Goal: Task Accomplishment & Management: Manage account settings

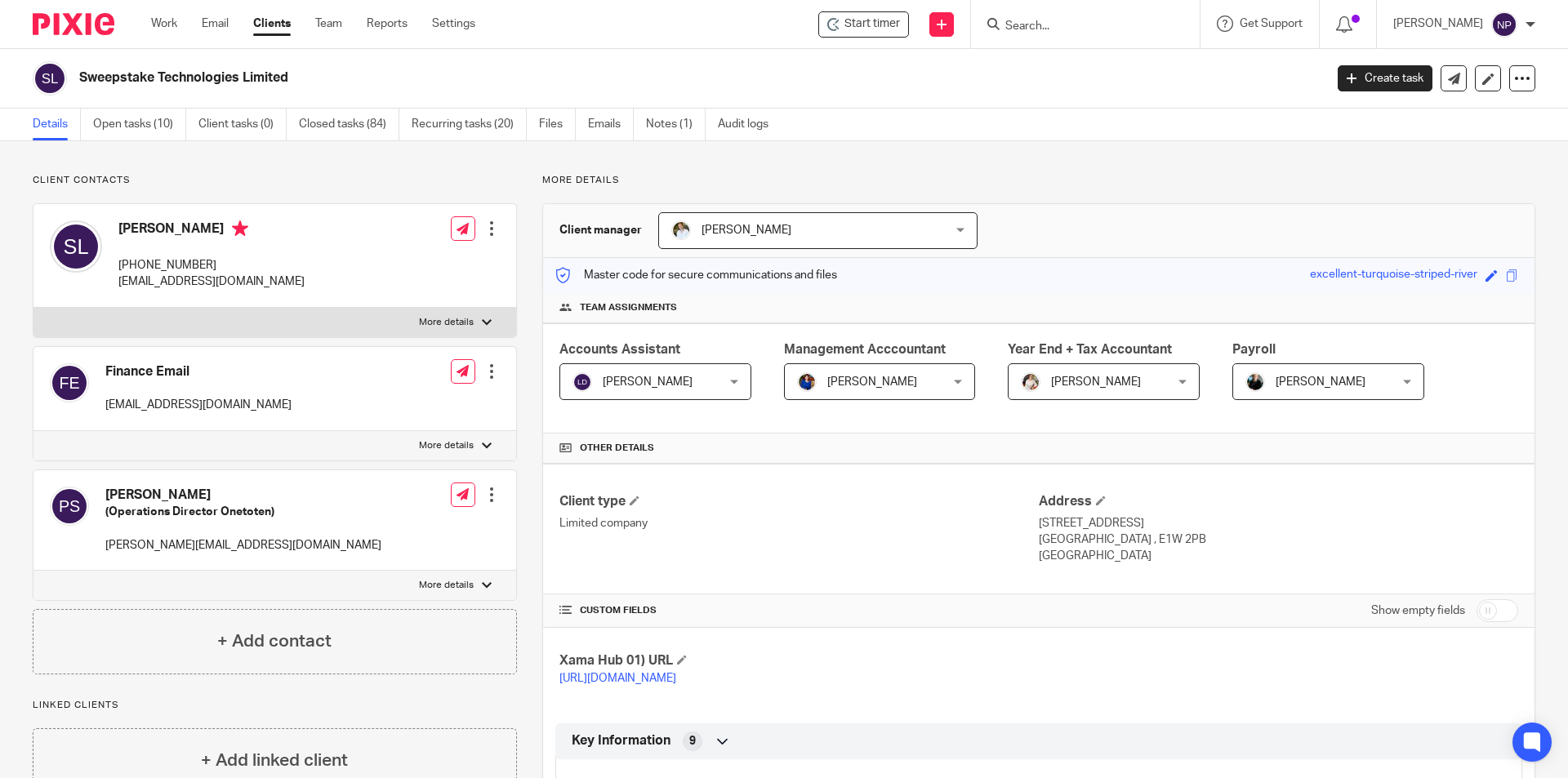
click at [1055, 31] on input "Search" at bounding box center [1077, 27] width 147 height 15
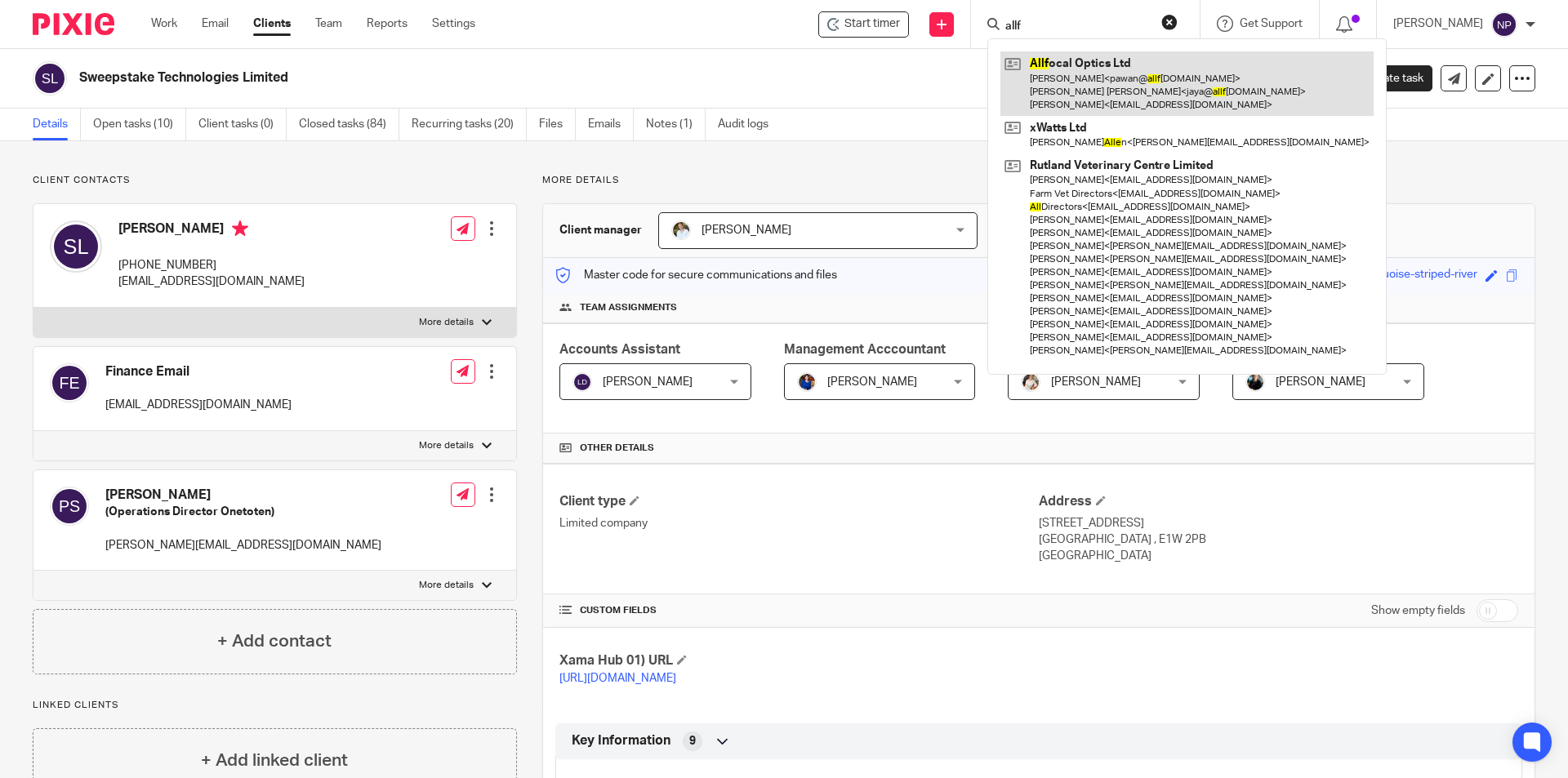
type input "allf"
click at [1071, 82] on link at bounding box center [1186, 83] width 373 height 64
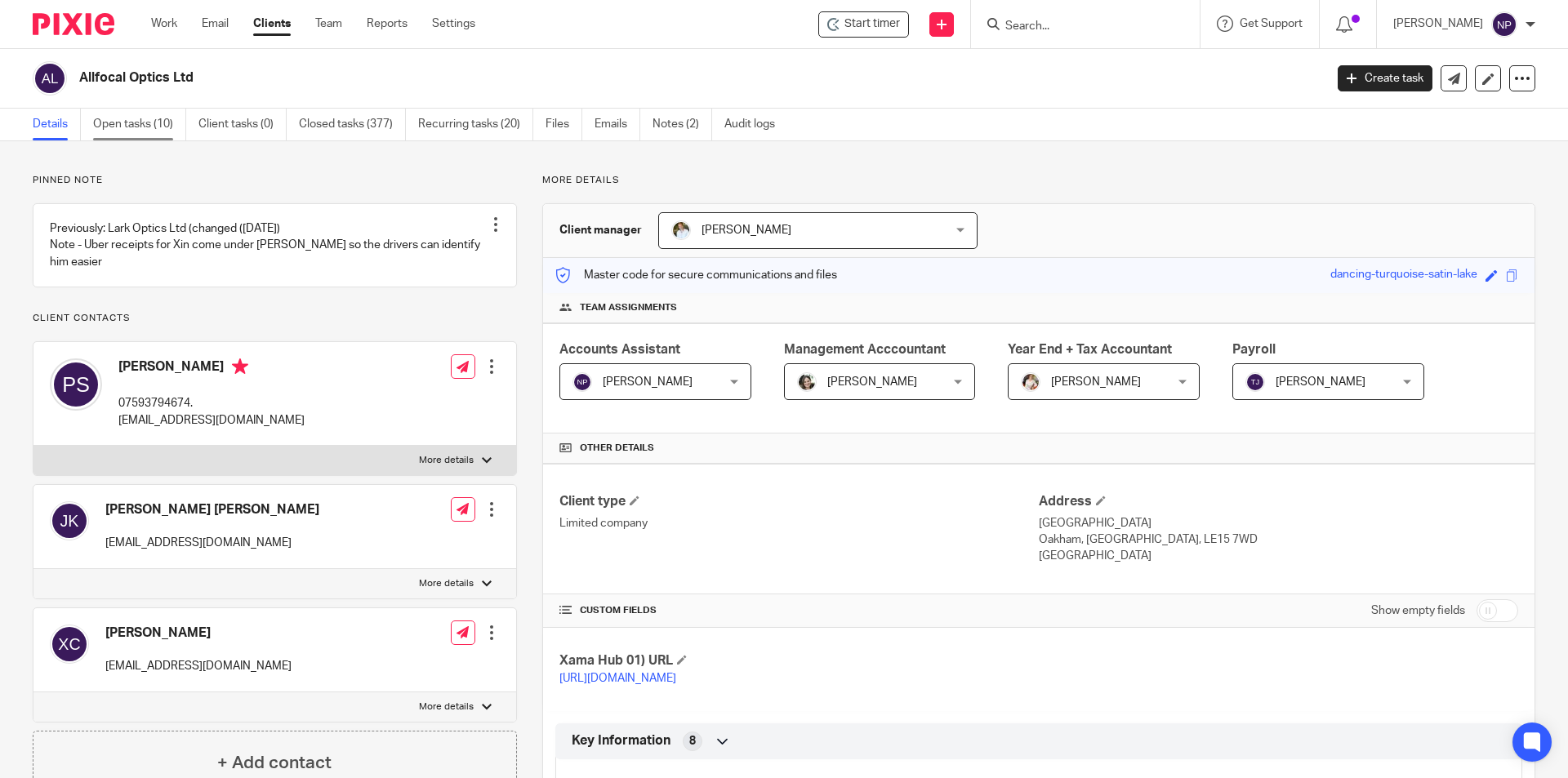
click at [160, 124] on link "Open tasks (10)" at bounding box center [140, 125] width 93 height 32
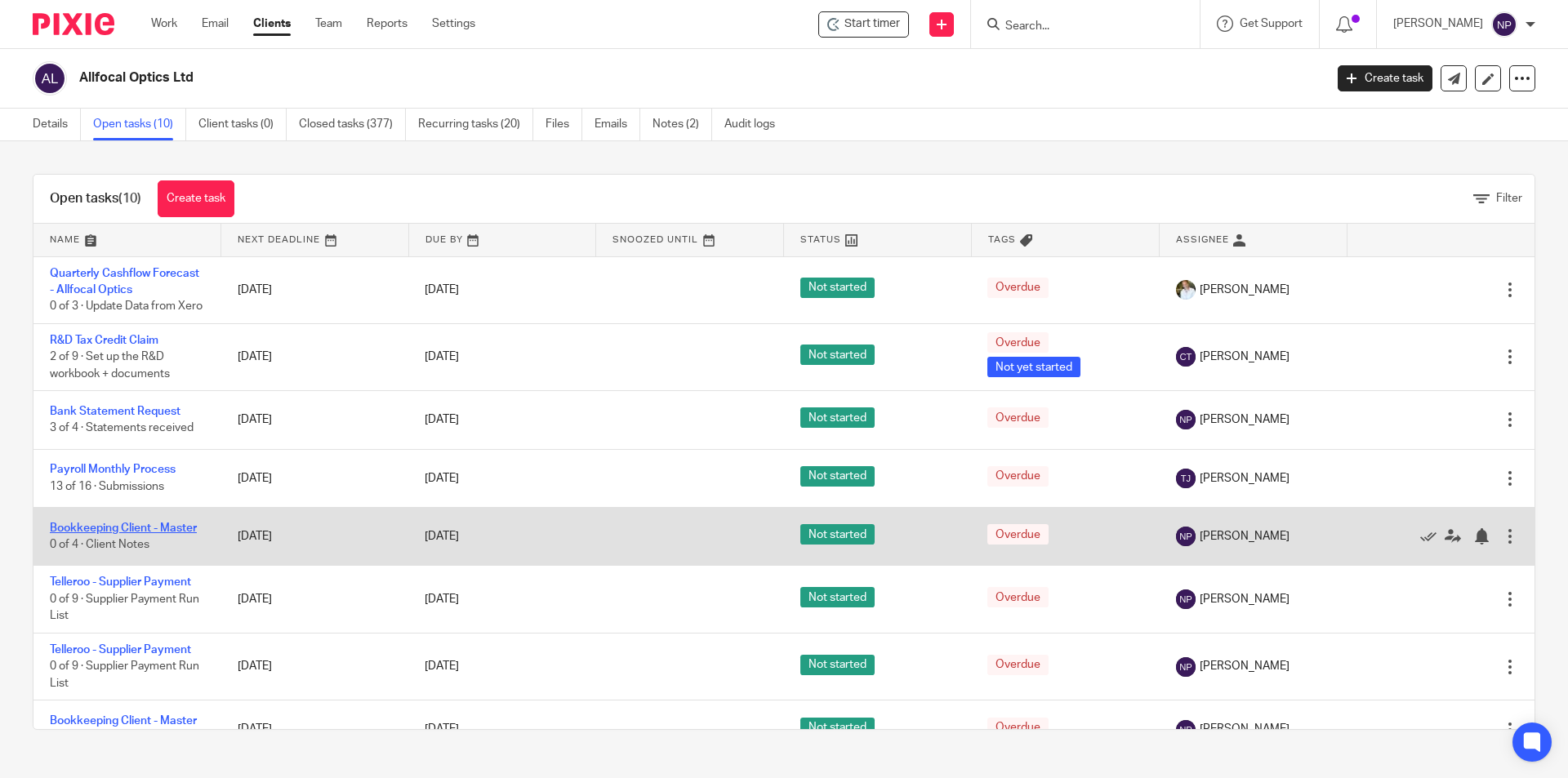
click at [186, 534] on link "Bookkeeping Client - Master" at bounding box center [123, 529] width 147 height 12
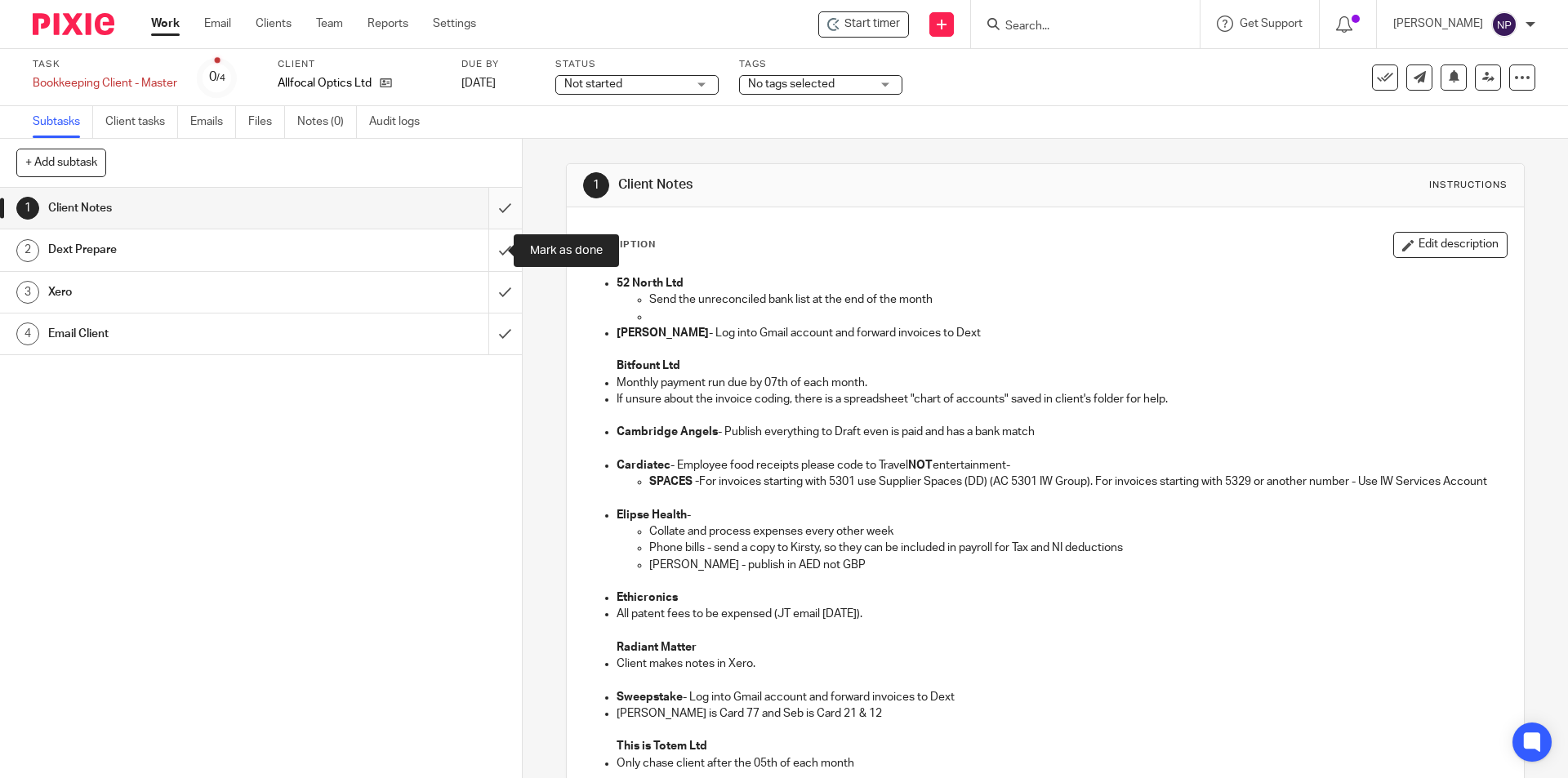
click at [491, 217] on input "submit" at bounding box center [260, 208] width 522 height 41
drag, startPoint x: 485, startPoint y: 249, endPoint x: 488, endPoint y: 295, distance: 46.1
click at [485, 252] on input "submit" at bounding box center [260, 249] width 522 height 41
click at [488, 301] on input "submit" at bounding box center [260, 292] width 522 height 41
click at [484, 337] on input "submit" at bounding box center [260, 334] width 522 height 41
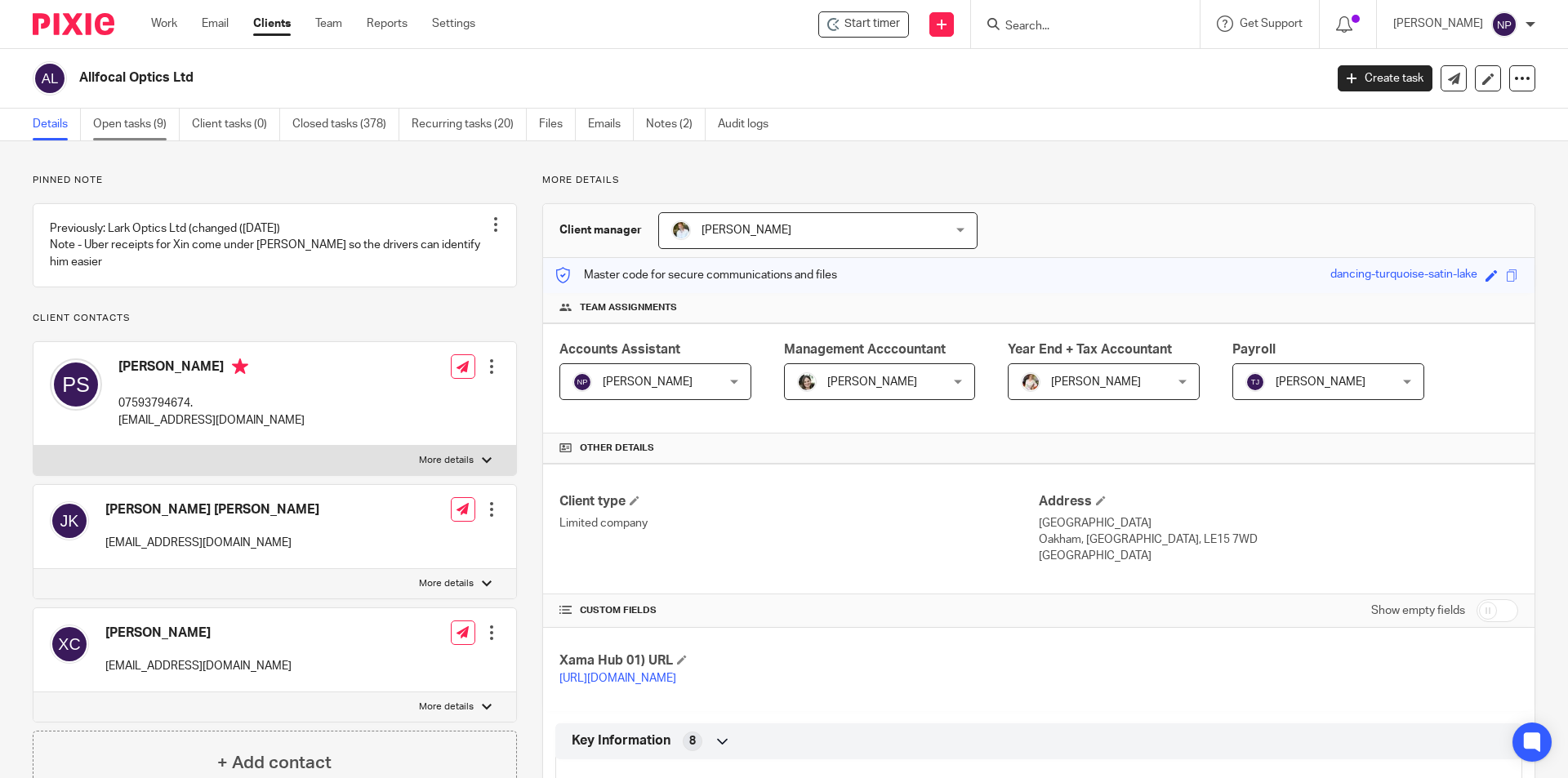
click at [147, 128] on link "Open tasks (9)" at bounding box center [136, 125] width 86 height 32
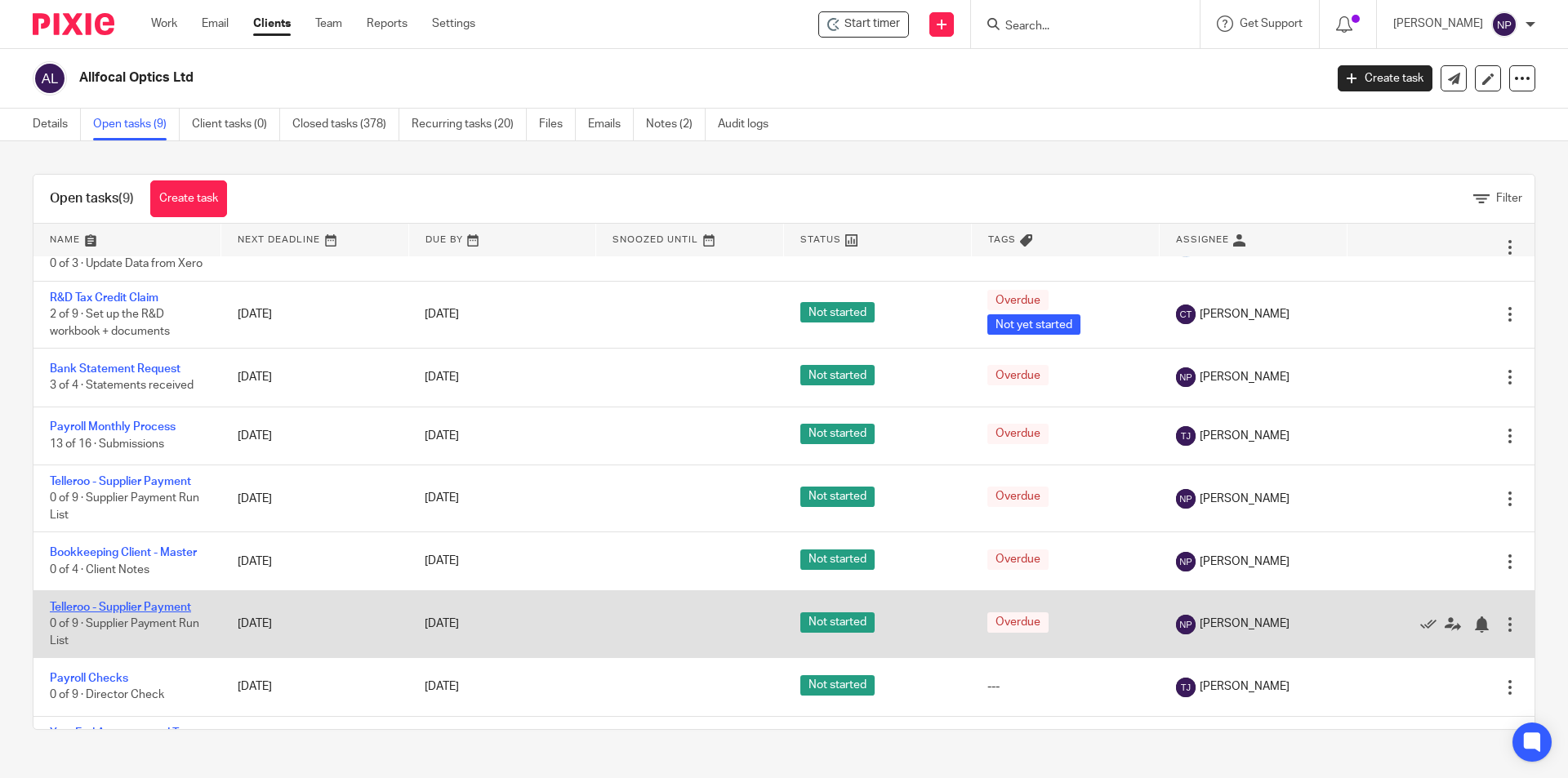
scroll to position [81, 0]
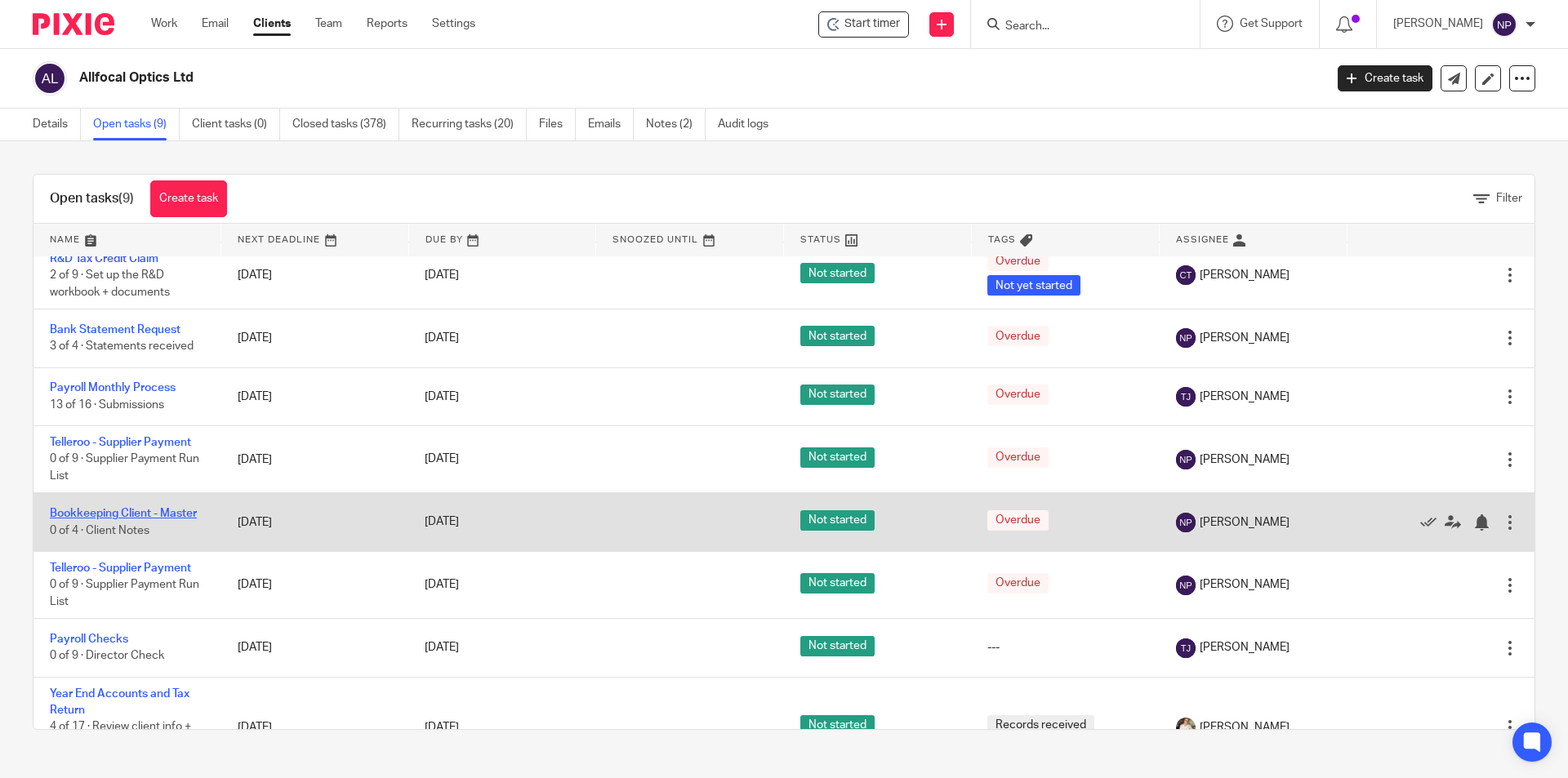
click at [169, 520] on link "Bookkeeping Client - Master" at bounding box center [123, 514] width 147 height 12
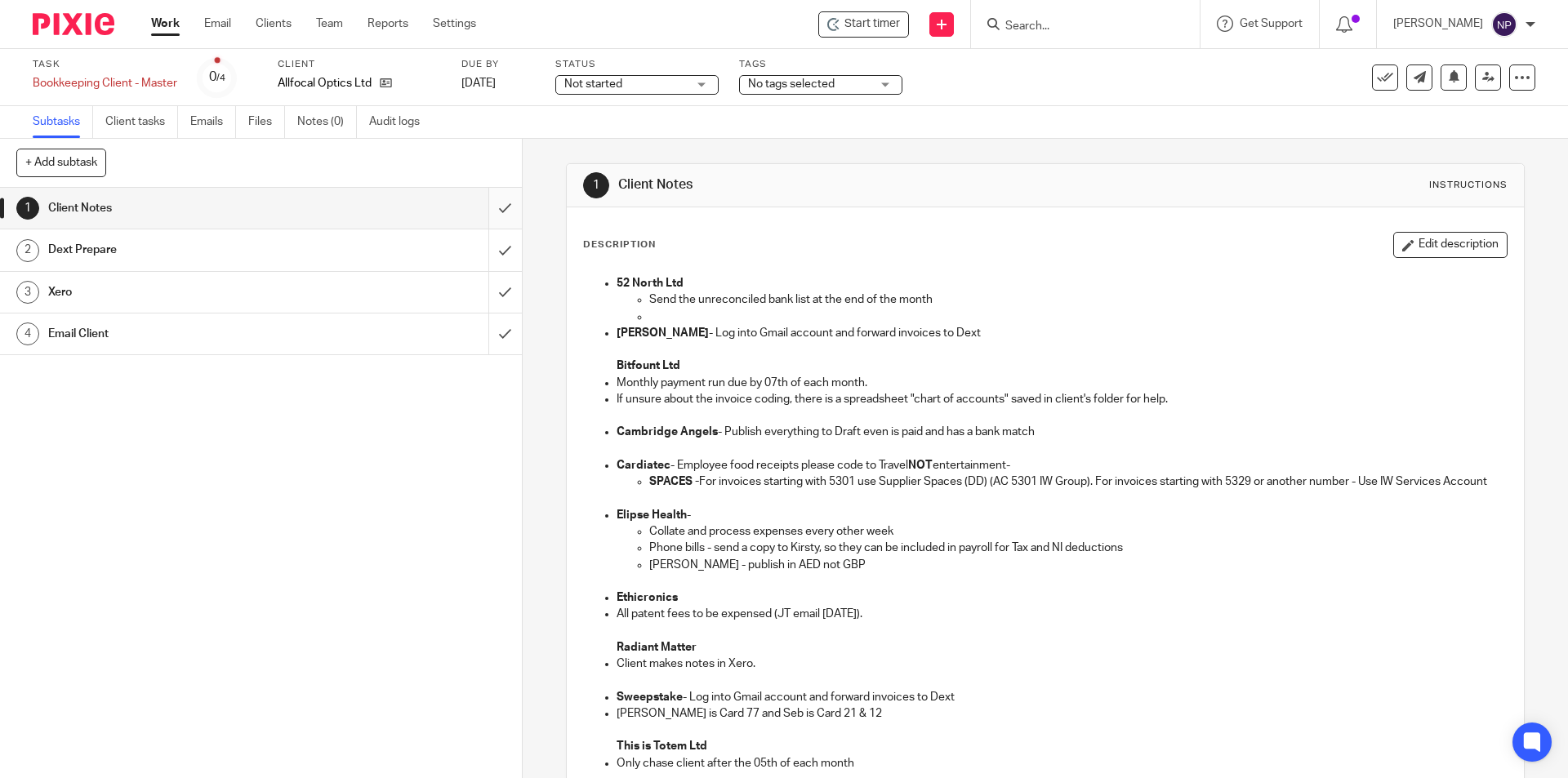
click at [482, 222] on input "submit" at bounding box center [260, 208] width 522 height 41
drag, startPoint x: 484, startPoint y: 243, endPoint x: 489, endPoint y: 274, distance: 31.4
click at [485, 249] on input "submit" at bounding box center [260, 249] width 522 height 41
click at [489, 284] on input "submit" at bounding box center [260, 292] width 522 height 41
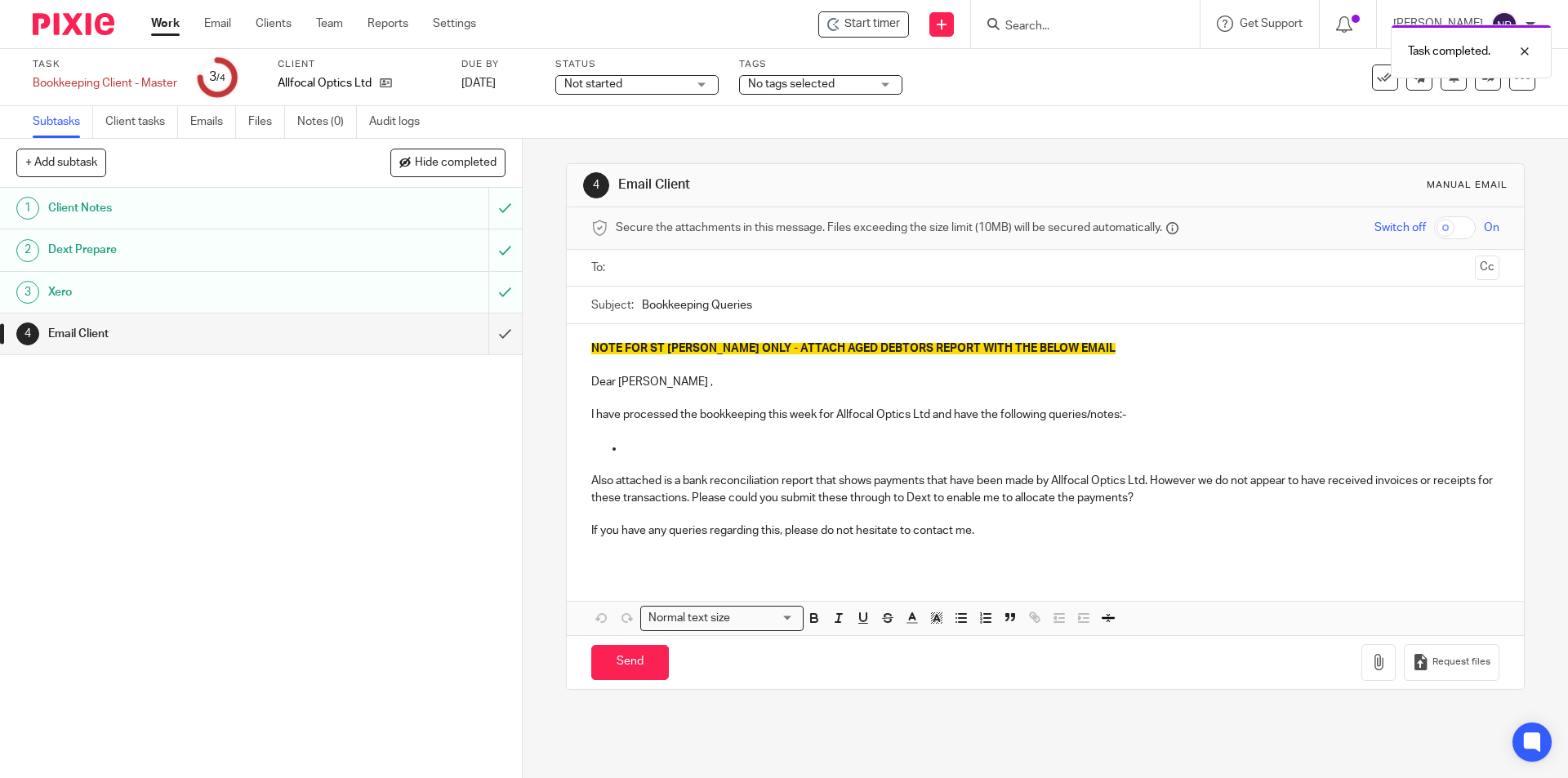
click at [705, 264] on input "text" at bounding box center [1044, 267] width 845 height 19
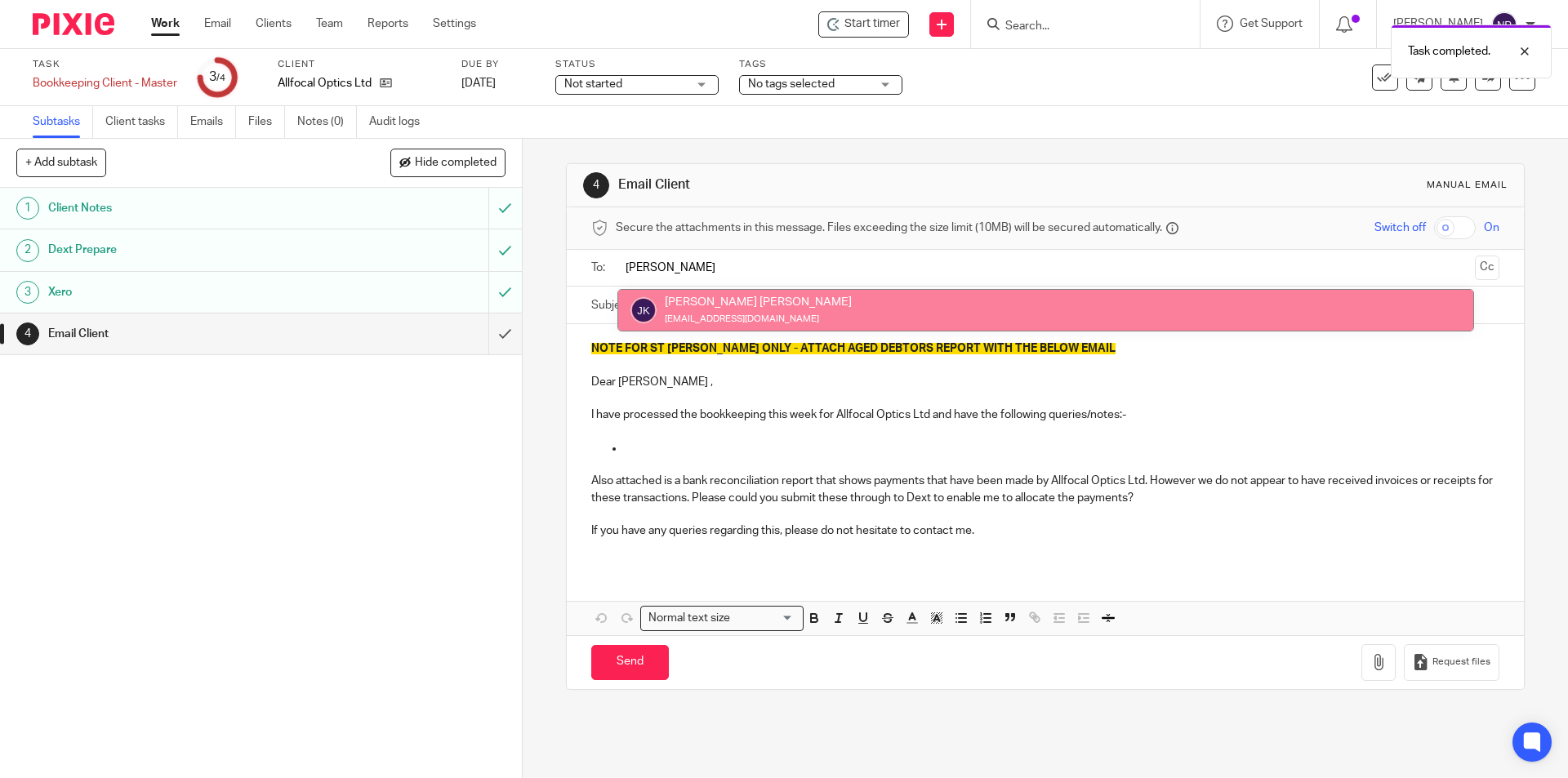
type input "jay"
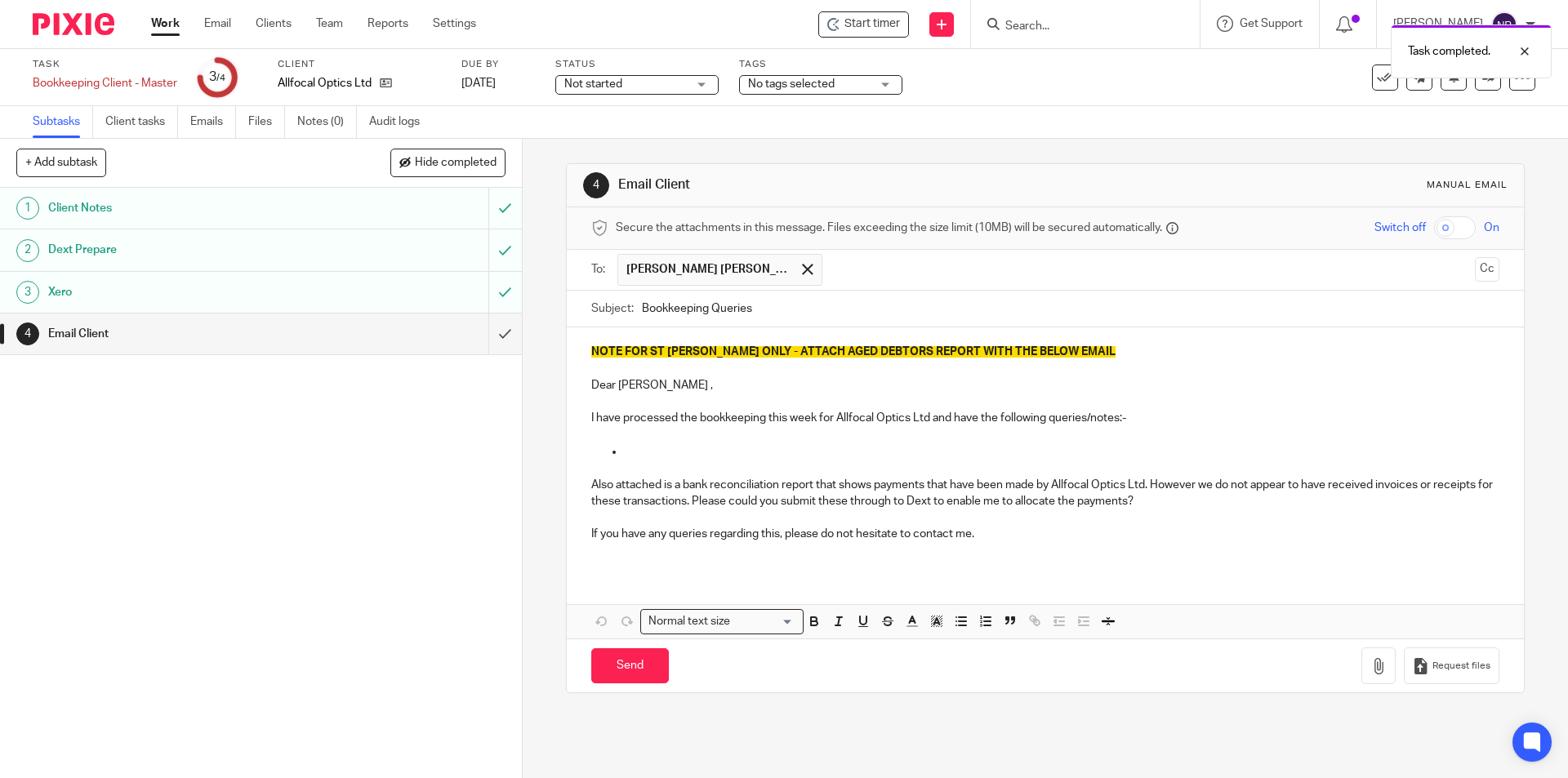
click at [869, 272] on input "text" at bounding box center [1149, 270] width 637 height 32
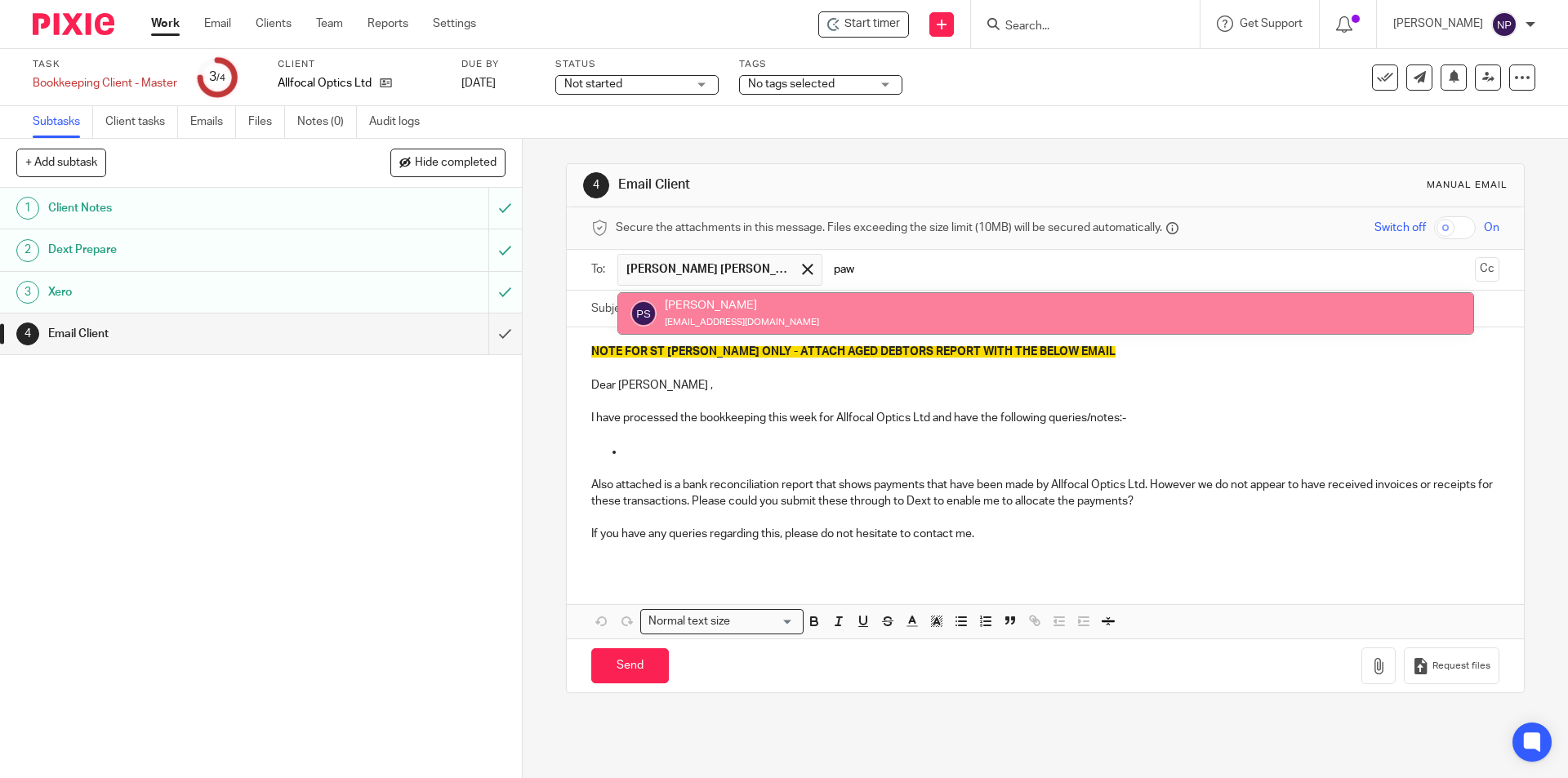
type input "paw"
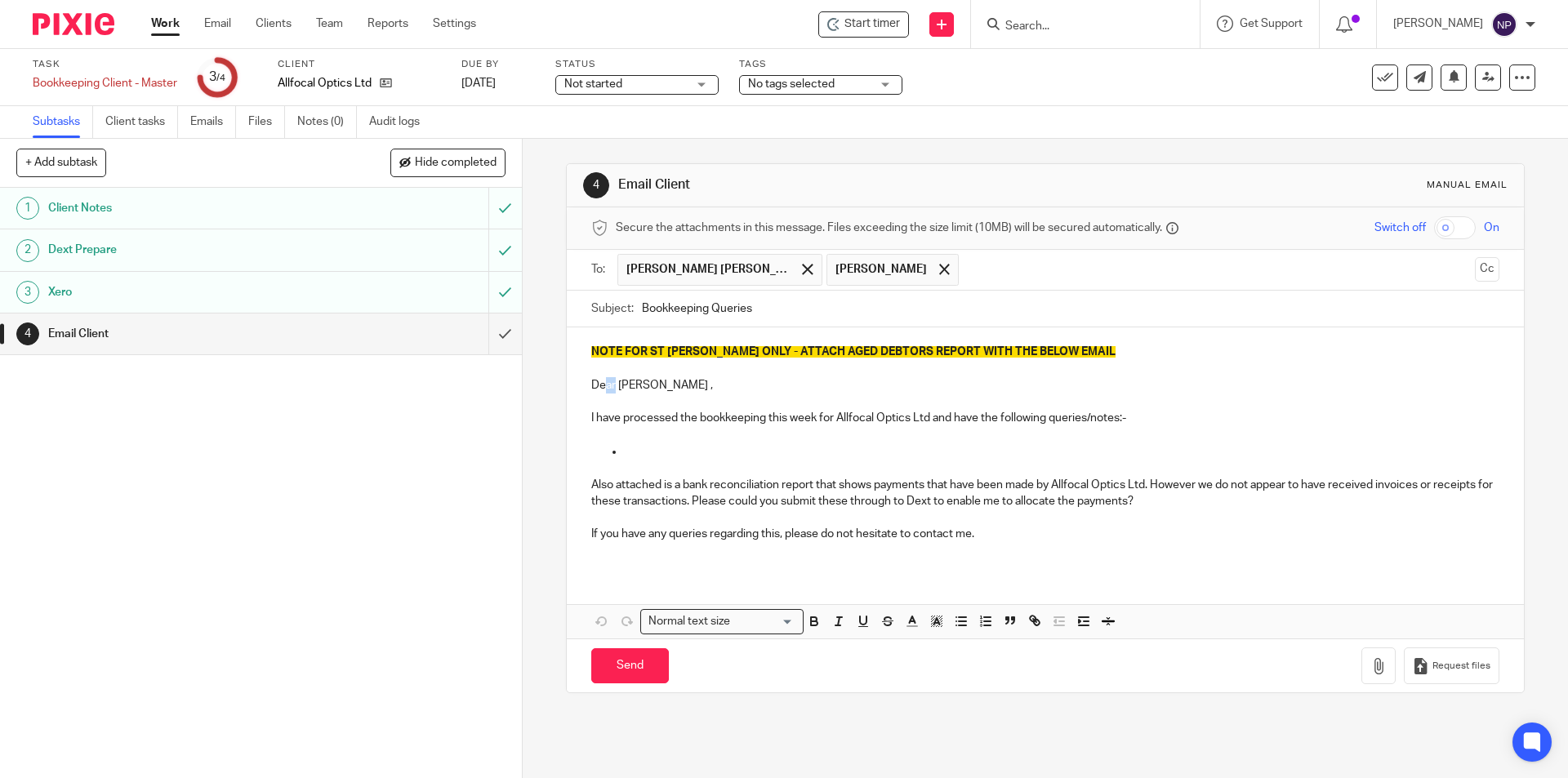
drag, startPoint x: 612, startPoint y: 384, endPoint x: 636, endPoint y: 384, distance: 24.0
click at [600, 377] on p "Dear Pawan ," at bounding box center [1044, 385] width 907 height 16
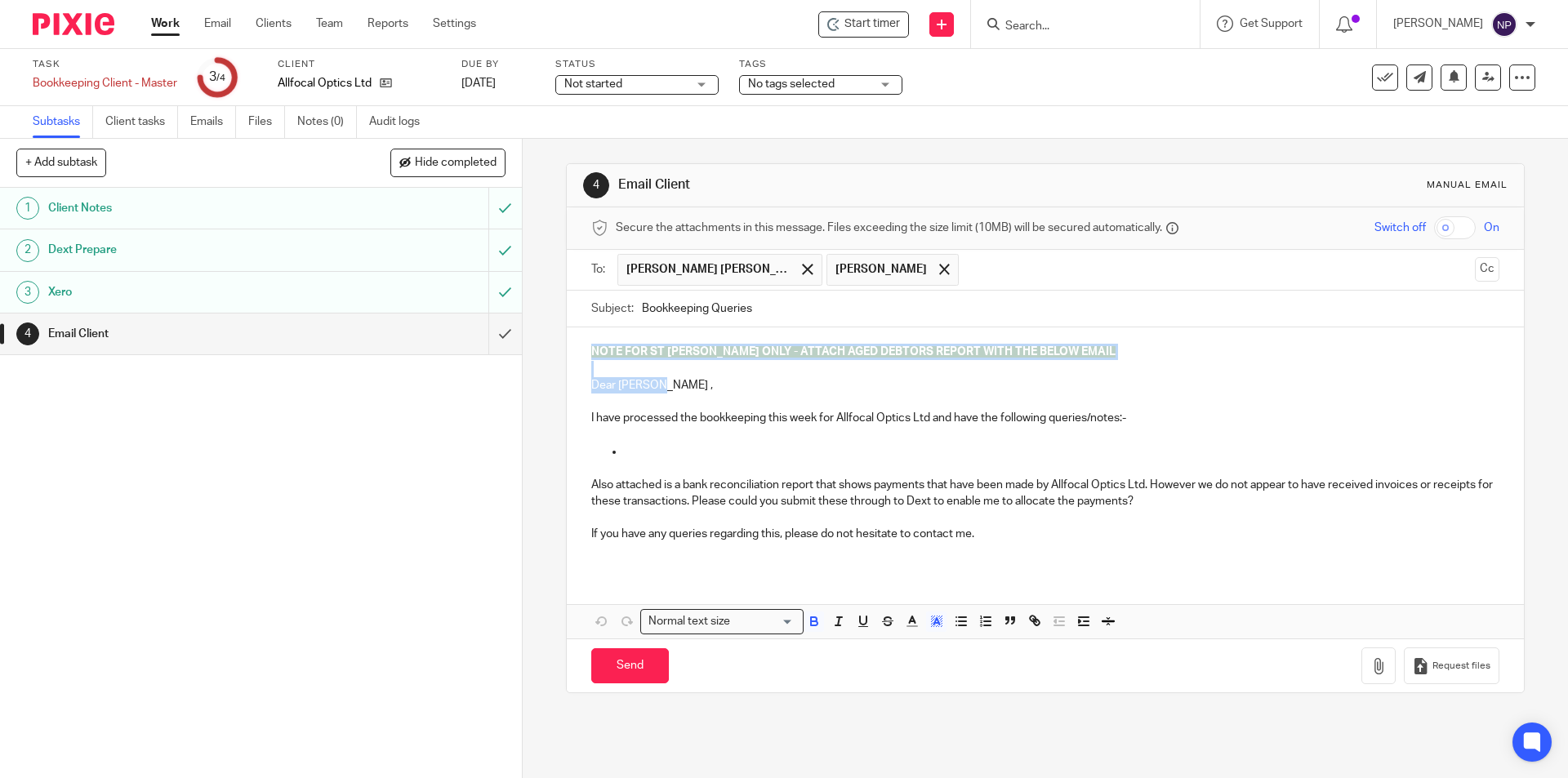
drag, startPoint x: 664, startPoint y: 380, endPoint x: 543, endPoint y: 346, distance: 125.7
click at [543, 346] on div "4 Email Client Manual email Secure the attachments in this message. Files excee…" at bounding box center [1045, 458] width 1045 height 639
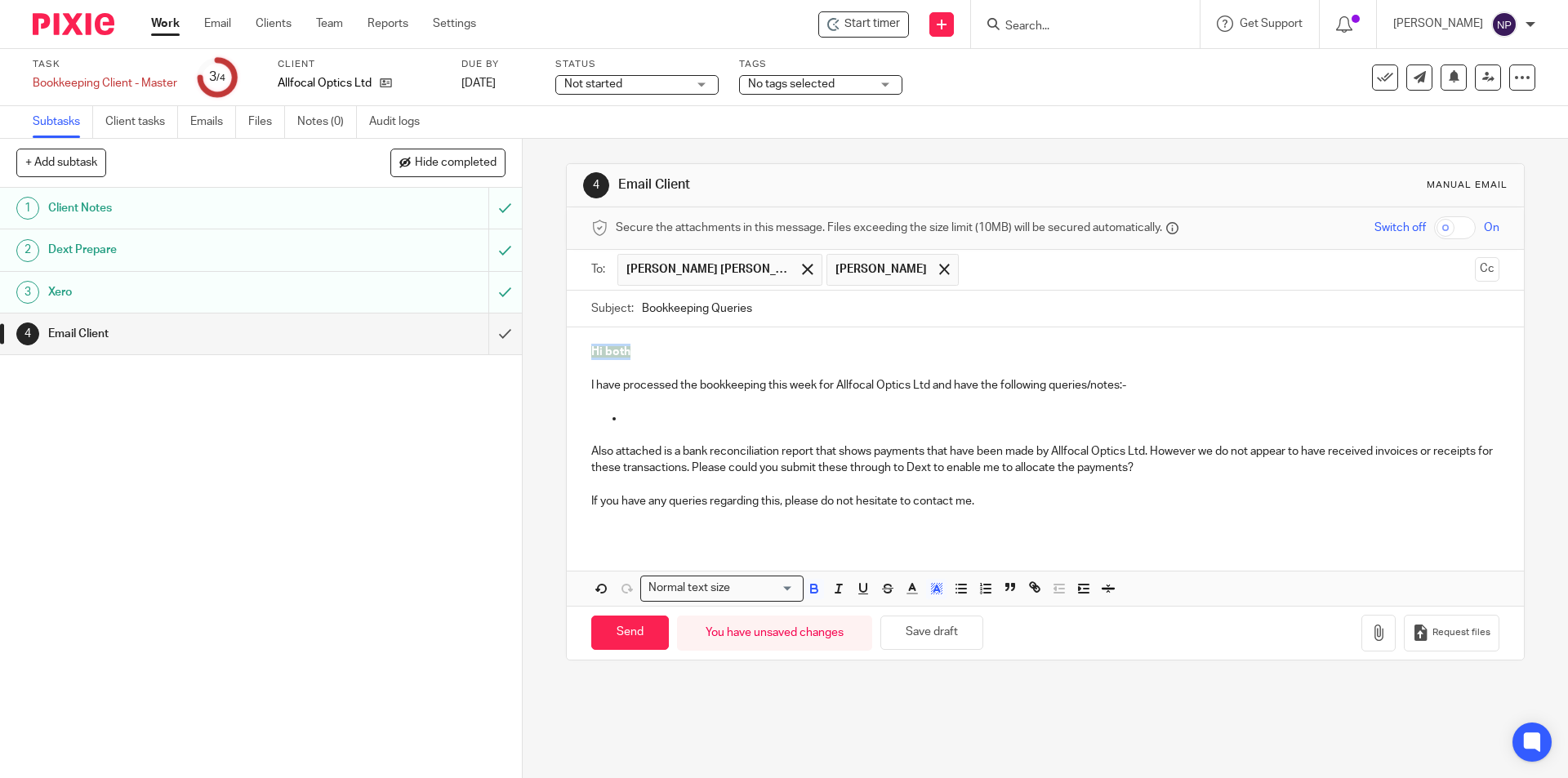
drag, startPoint x: 652, startPoint y: 340, endPoint x: 564, endPoint y: 349, distance: 88.5
click at [566, 349] on div "Hi both I have processed the bookkeeping this week for Allfocal Optics Ltd and …" at bounding box center [1044, 433] width 956 height 211
click at [818, 586] on button "button" at bounding box center [814, 589] width 21 height 21
click at [938, 587] on icon "button" at bounding box center [936, 588] width 15 height 15
click at [896, 612] on li "color:#FFFFFF" at bounding box center [900, 610] width 12 height 12
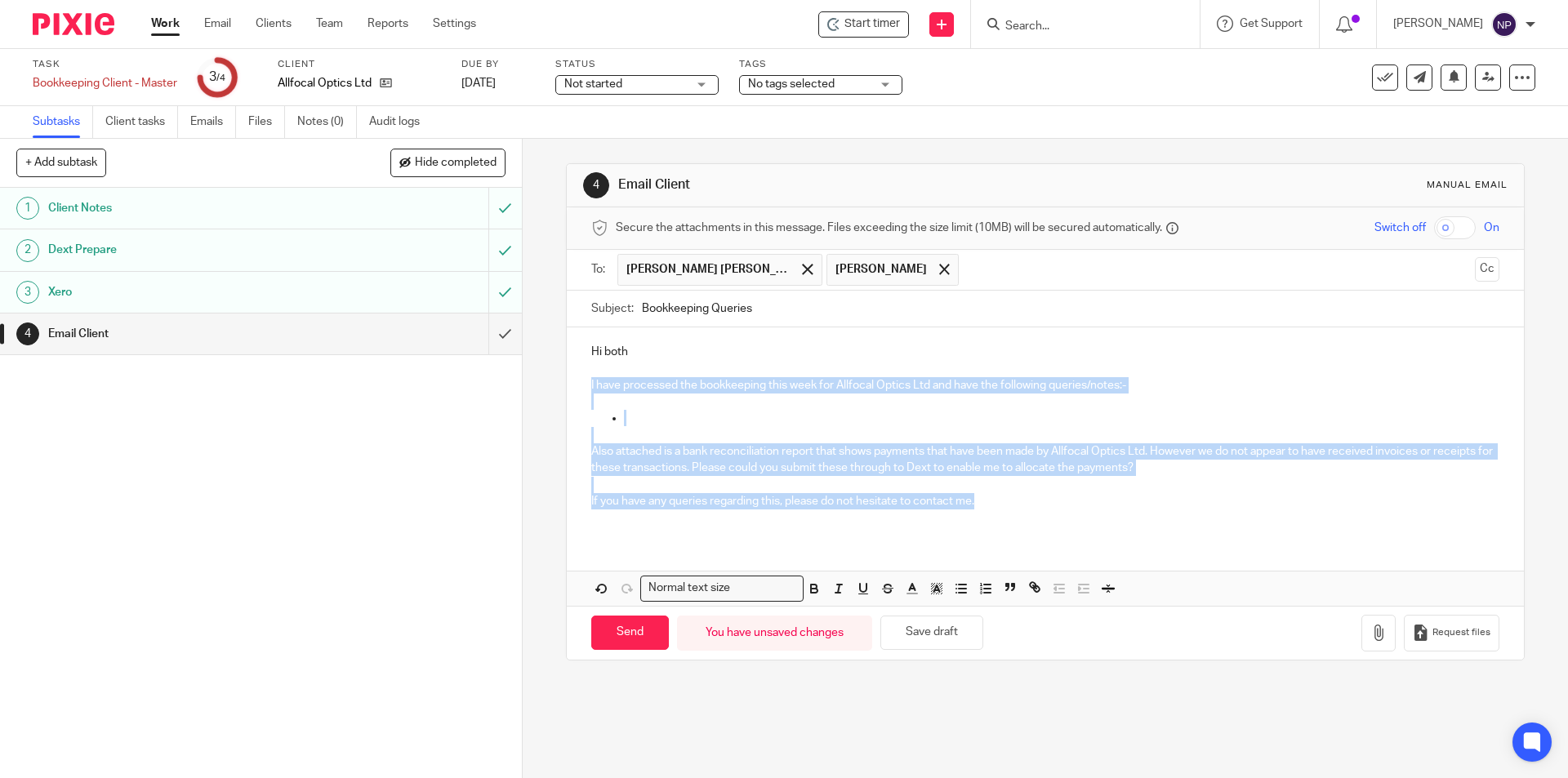
drag, startPoint x: 578, startPoint y: 381, endPoint x: 1028, endPoint y: 501, distance: 465.7
click at [1028, 501] on div "Hi both I have processed the bookkeeping this week for Allfocal Optics Ltd and …" at bounding box center [1044, 433] width 956 height 211
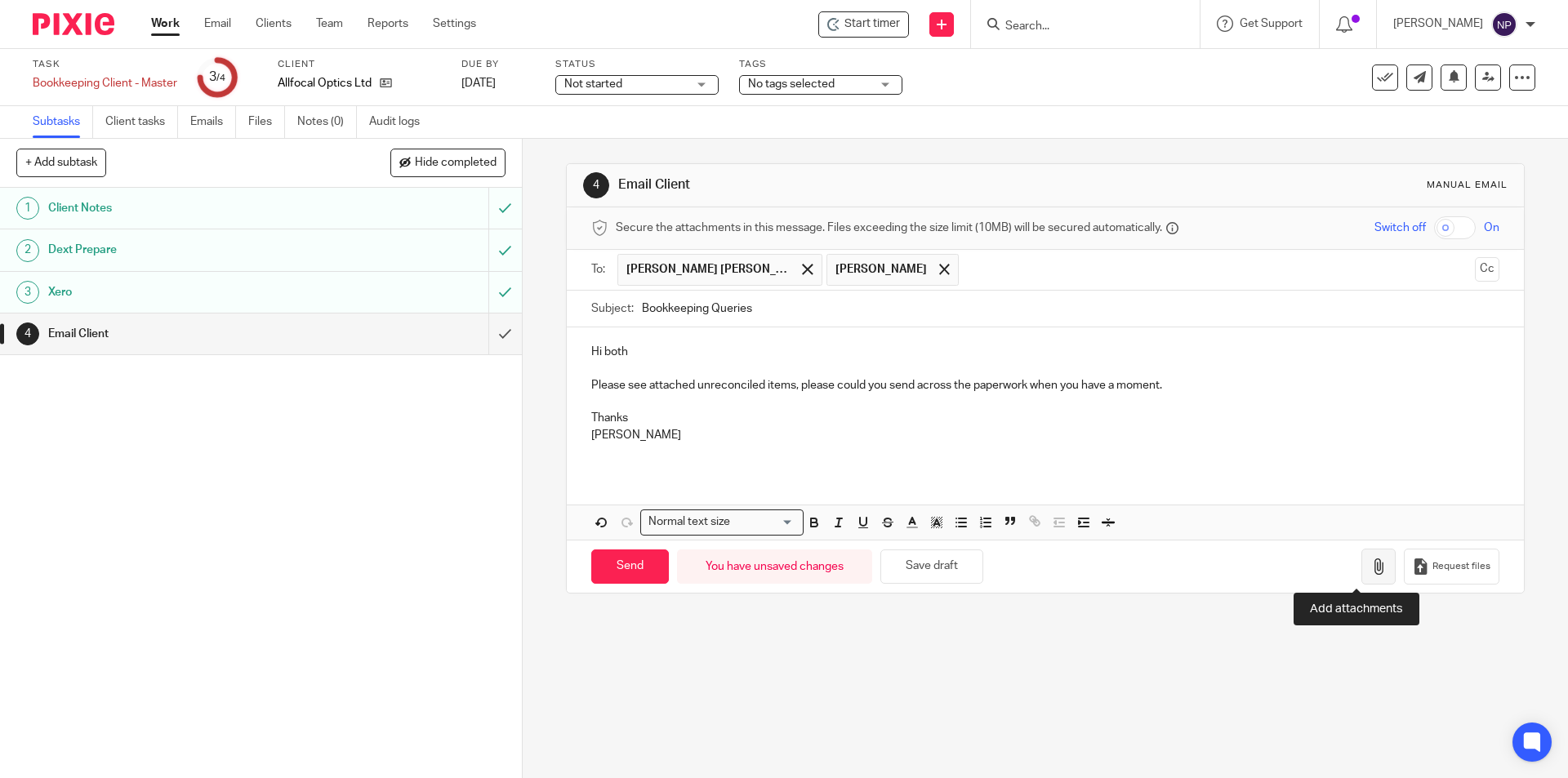
click at [1370, 572] on icon "button" at bounding box center [1378, 566] width 16 height 16
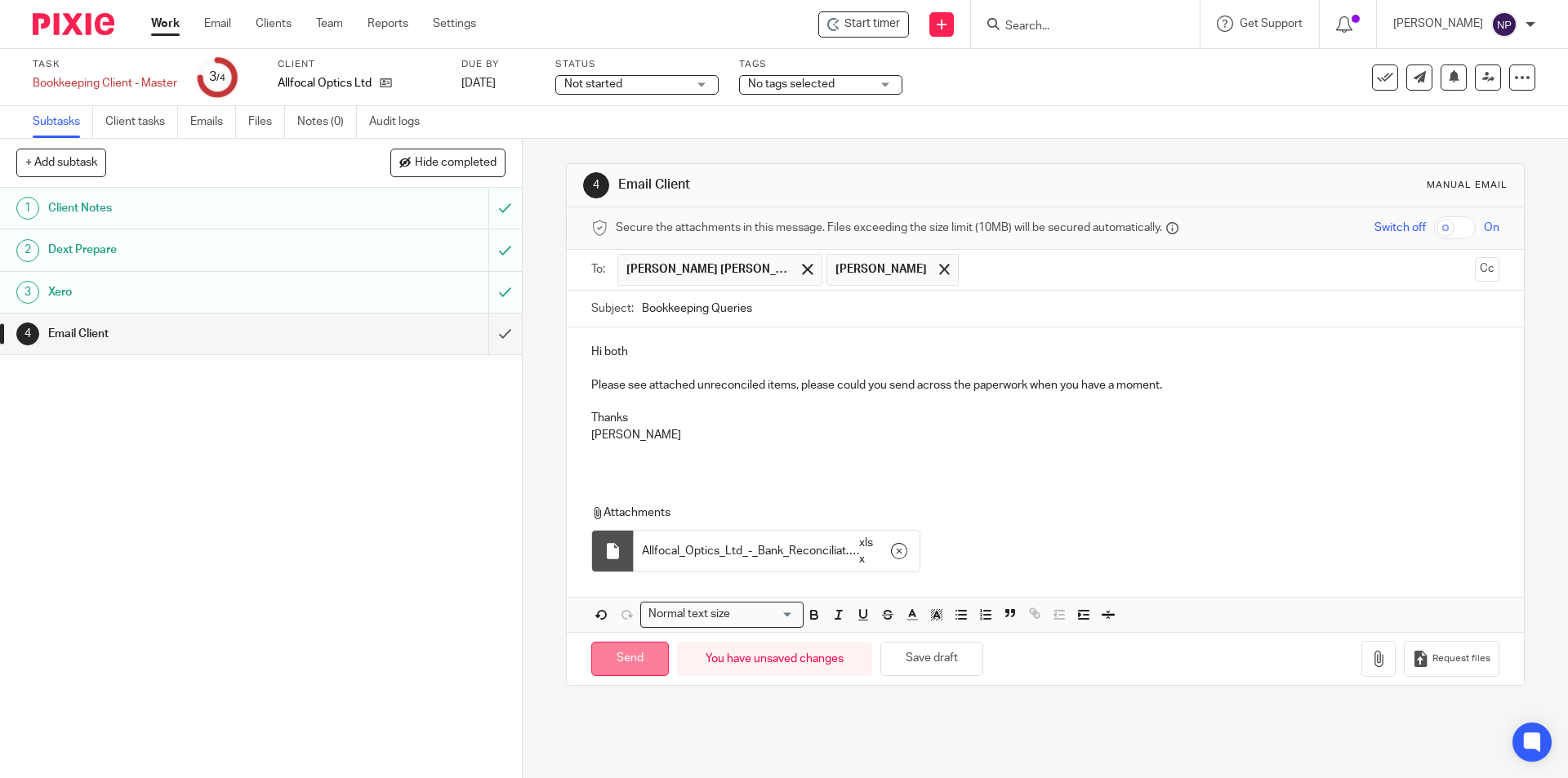
click at [627, 653] on input "Send" at bounding box center [630, 658] width 77 height 35
type input "Sent"
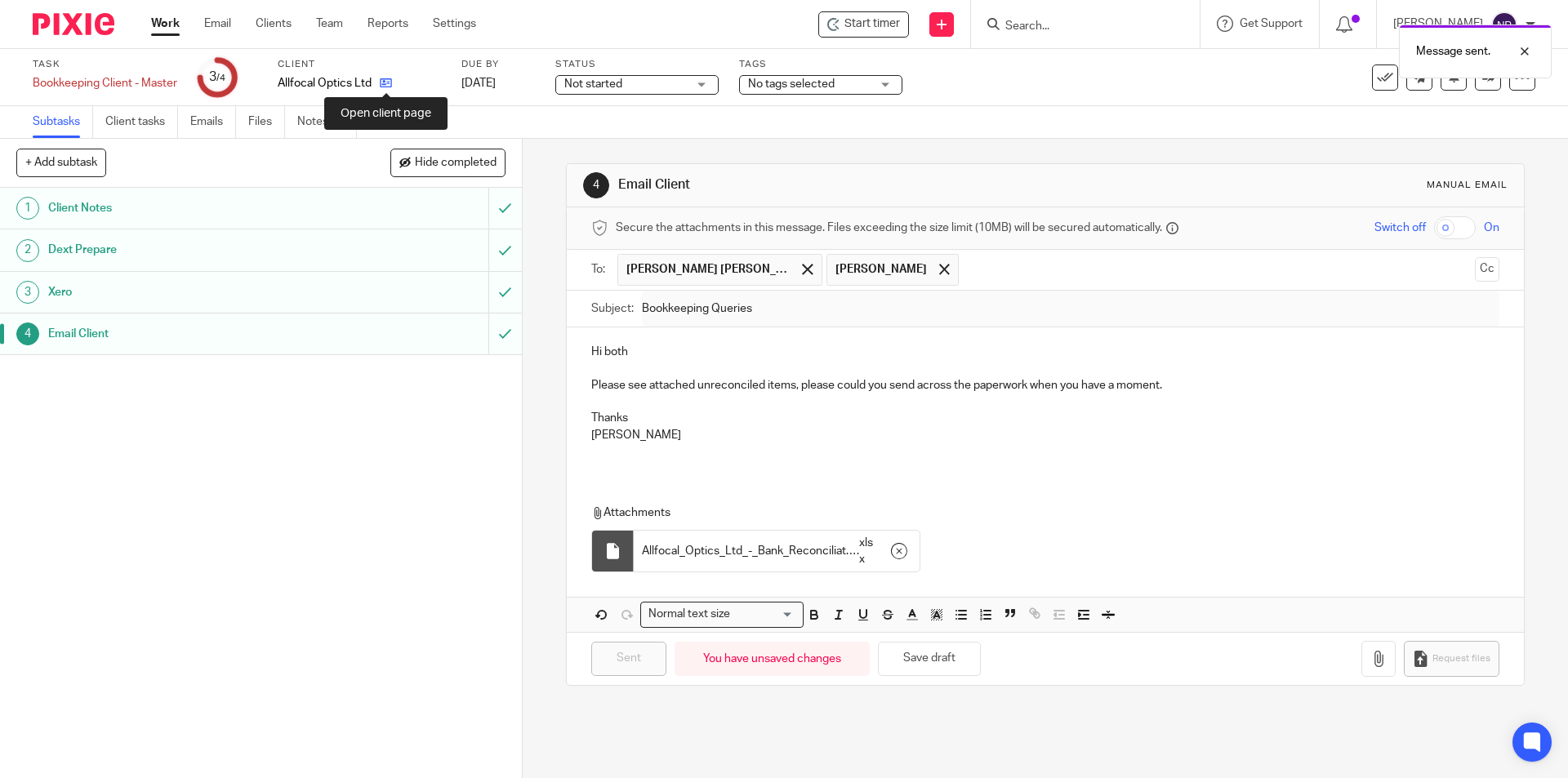
click at [389, 81] on icon at bounding box center [386, 83] width 12 height 12
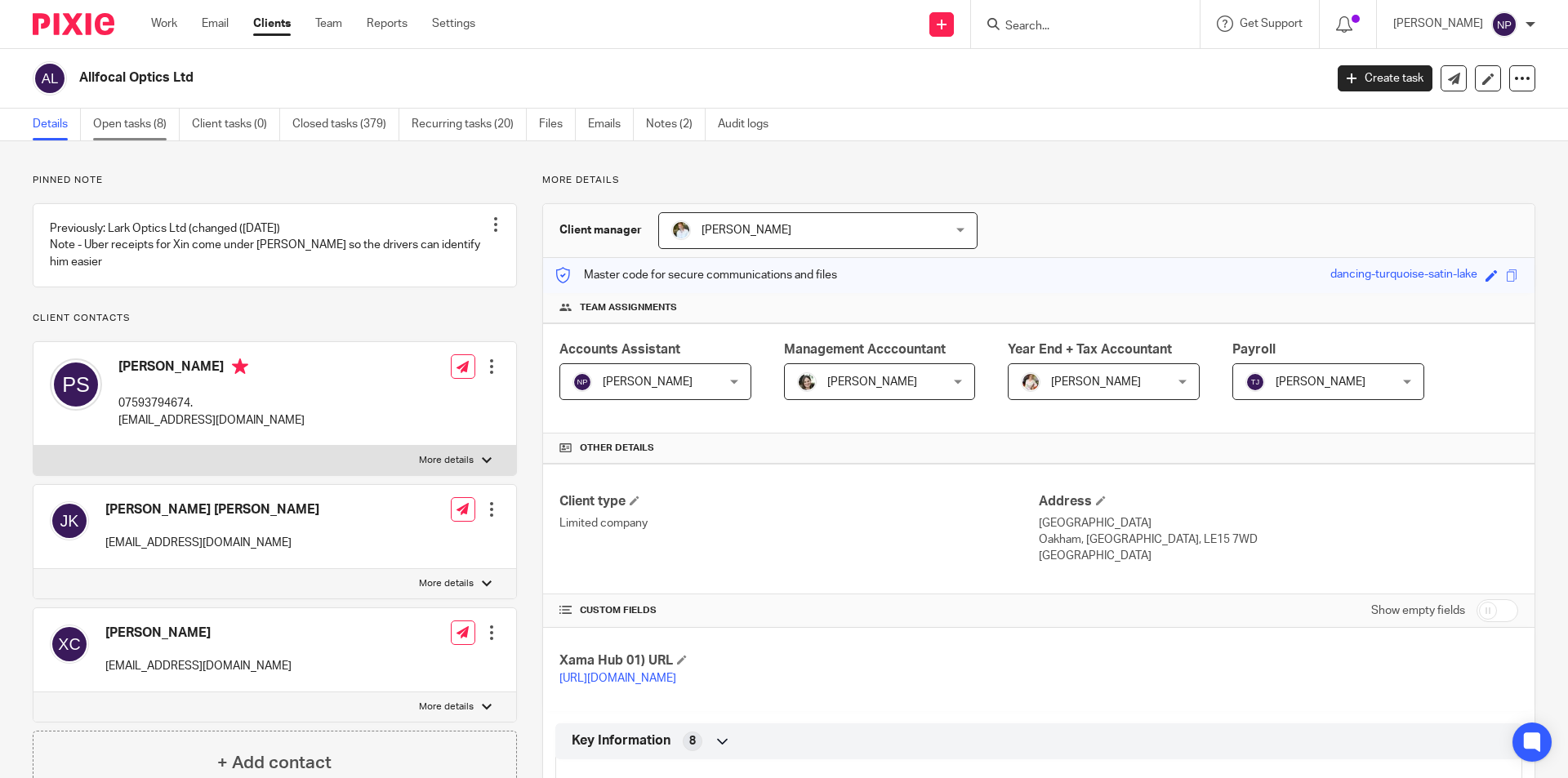
click at [155, 120] on link "Open tasks (8)" at bounding box center [136, 125] width 86 height 32
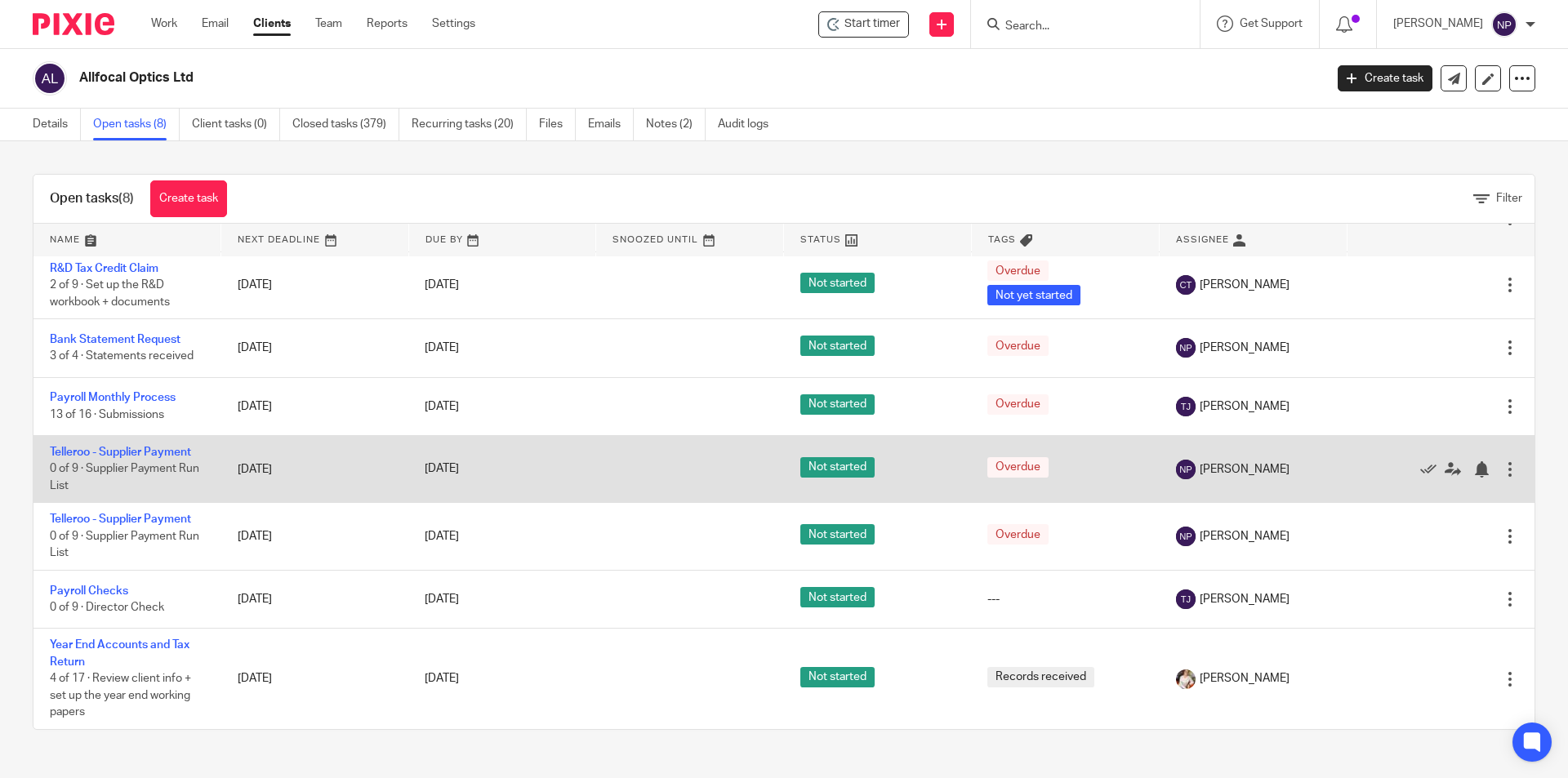
scroll to position [88, 0]
click at [1420, 468] on icon at bounding box center [1427, 469] width 16 height 16
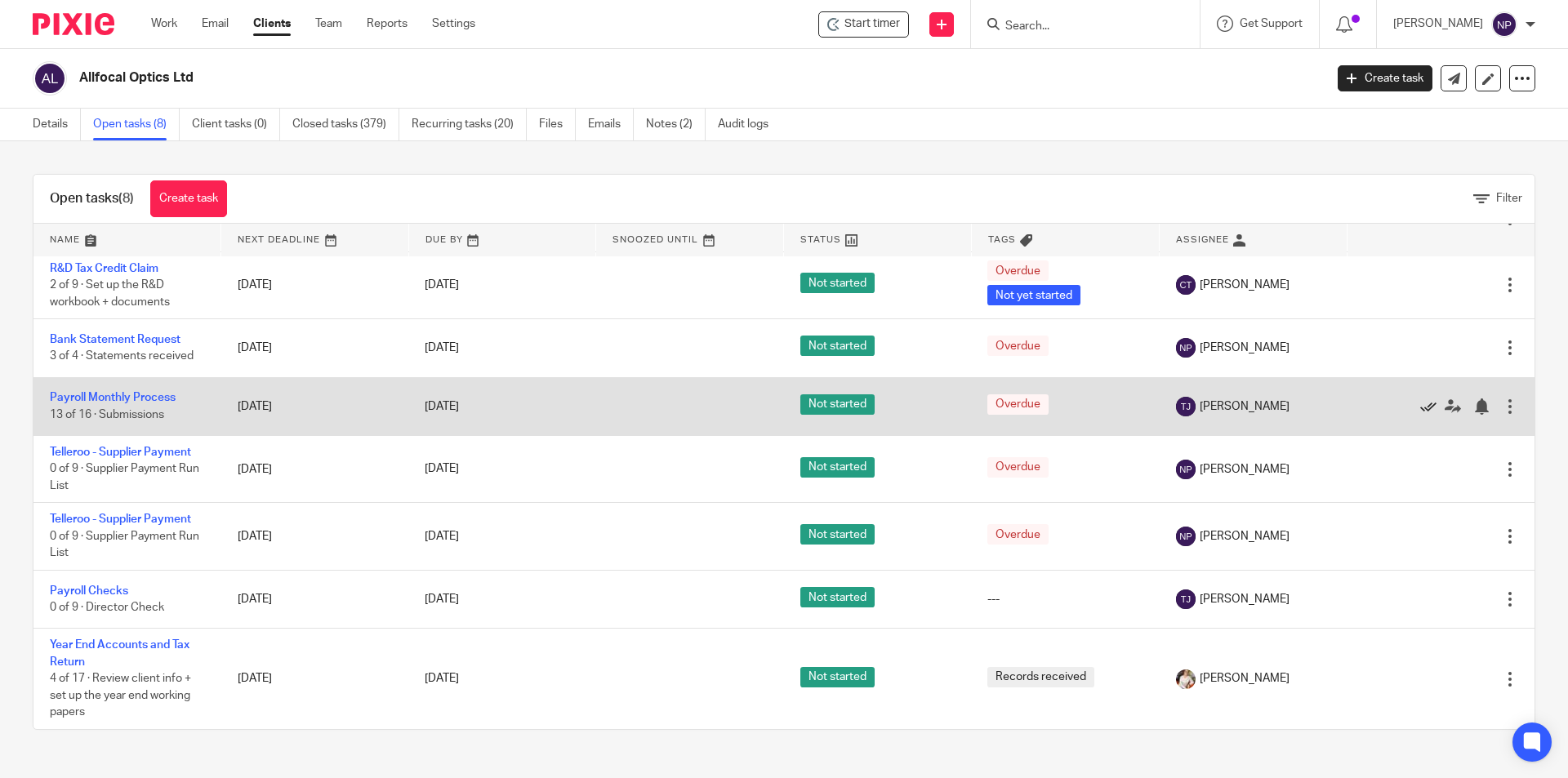
scroll to position [21, 0]
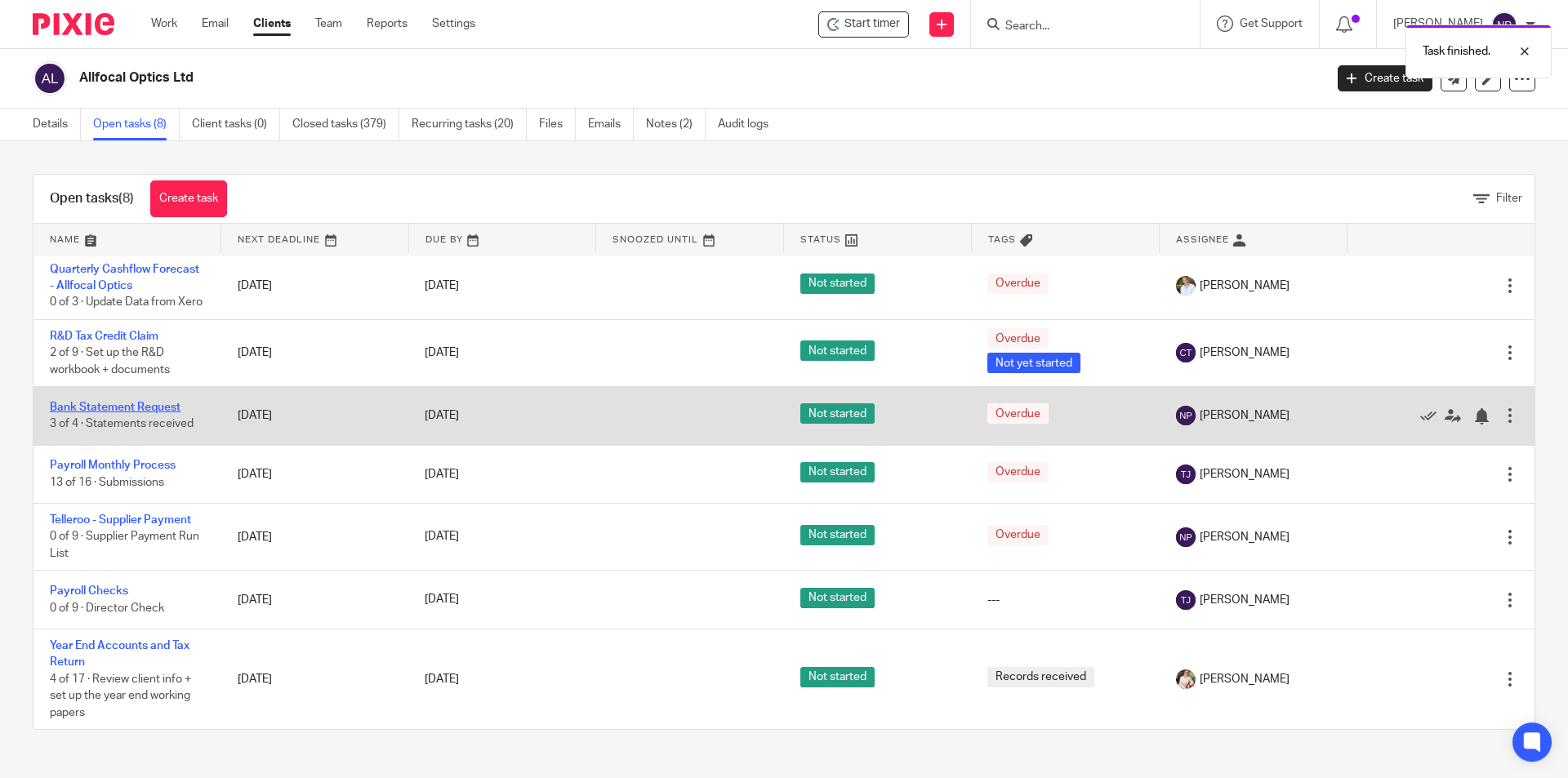
click at [151, 406] on link "Bank Statement Request" at bounding box center [115, 408] width 131 height 12
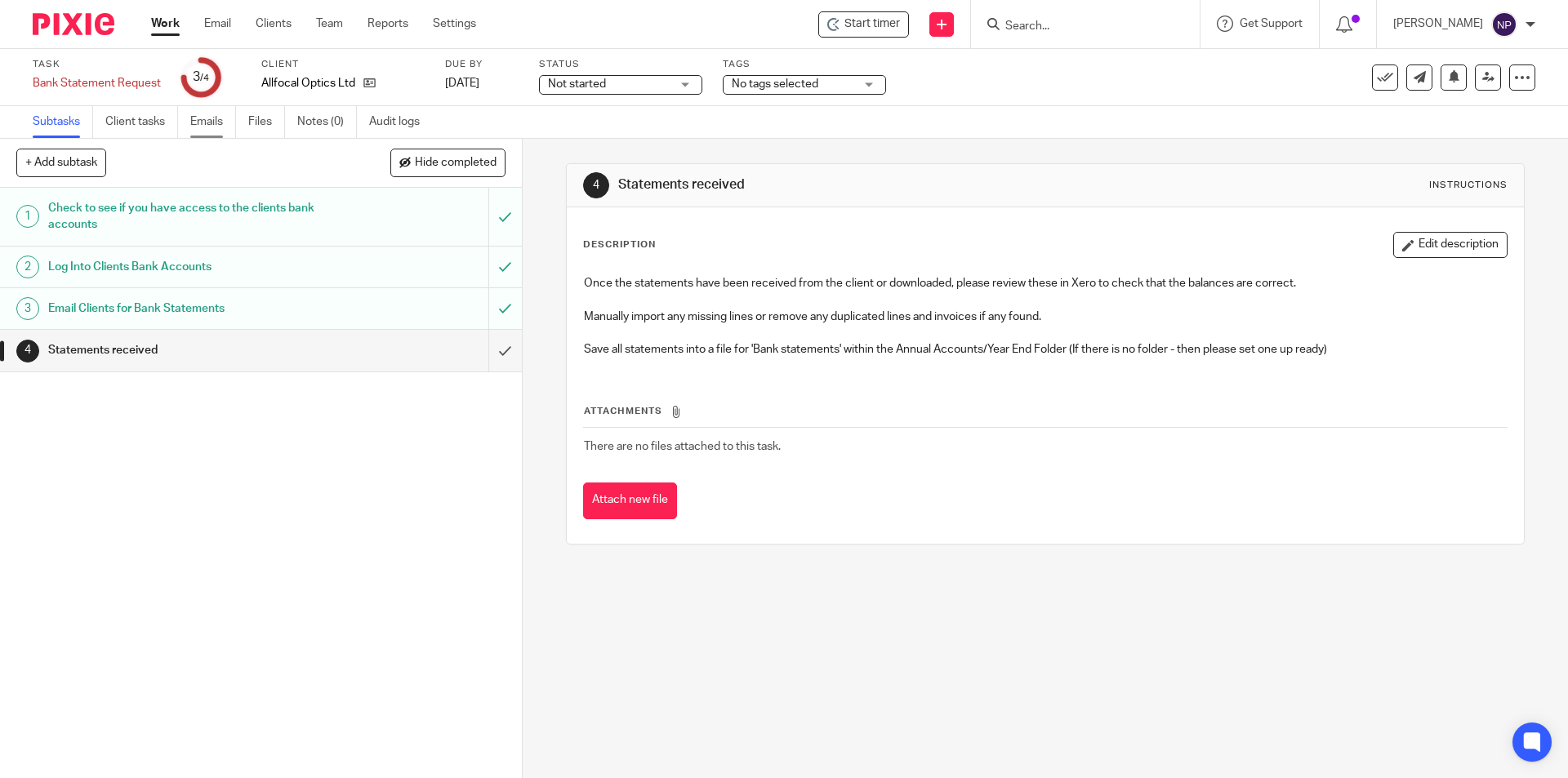
click at [223, 120] on link "Emails" at bounding box center [213, 122] width 46 height 32
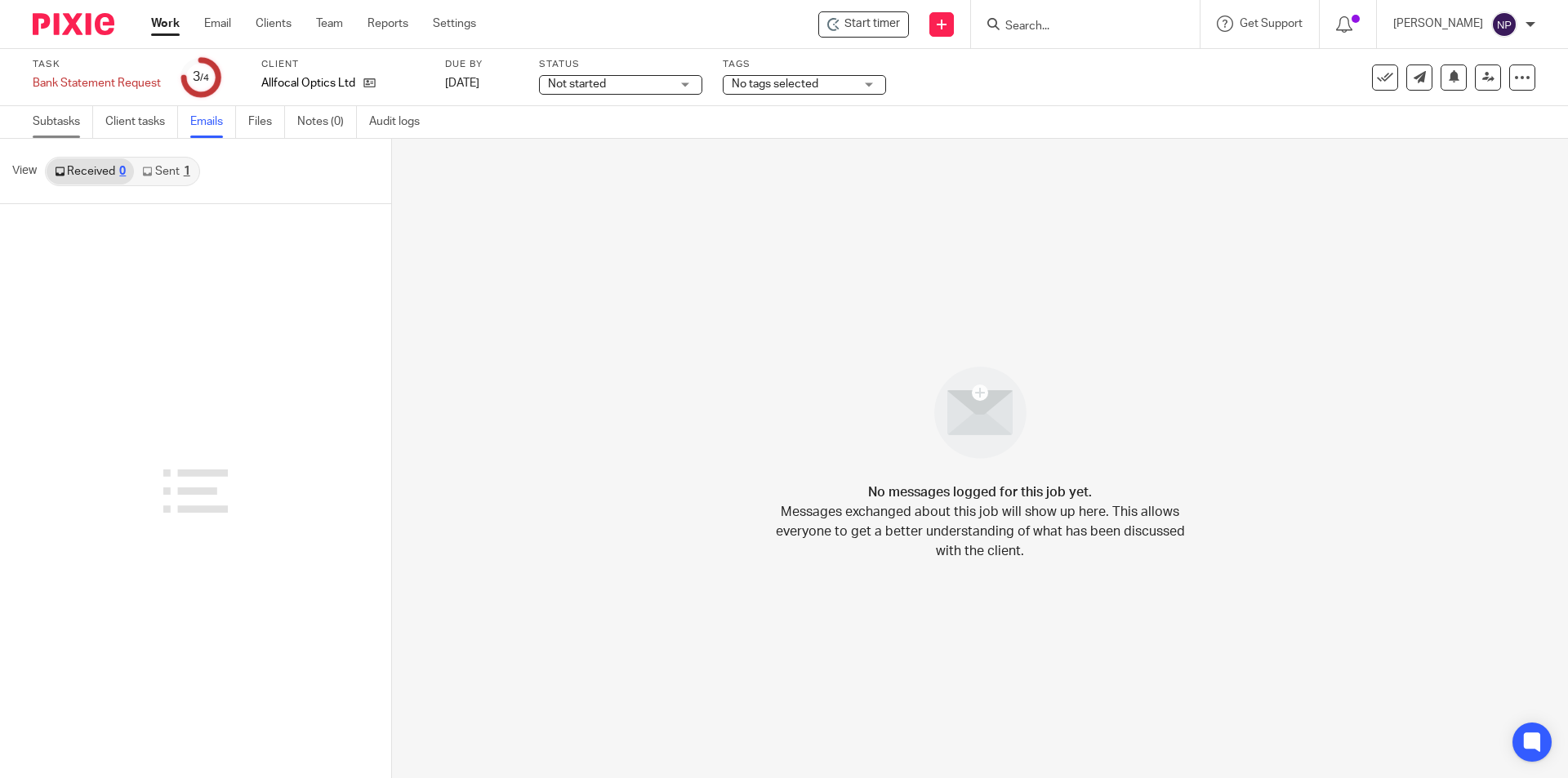
click at [67, 127] on link "Subtasks" at bounding box center [62, 122] width 60 height 32
